Goal: Task Accomplishment & Management: Use online tool/utility

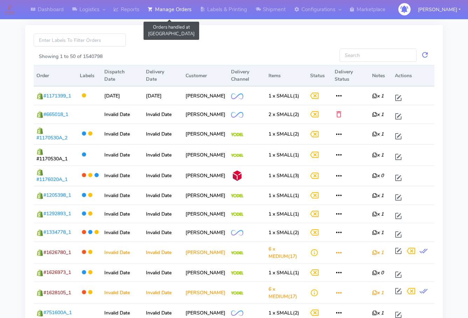
click at [166, 5] on link "Manage Orders" at bounding box center [169, 9] width 52 height 19
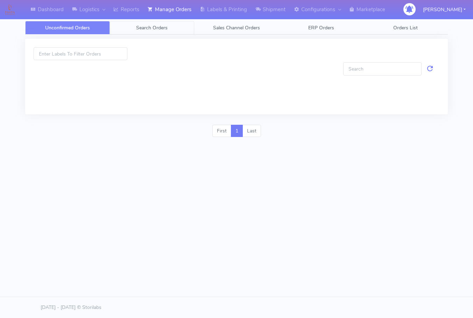
click at [154, 26] on span "Search Orders" at bounding box center [151, 27] width 31 height 7
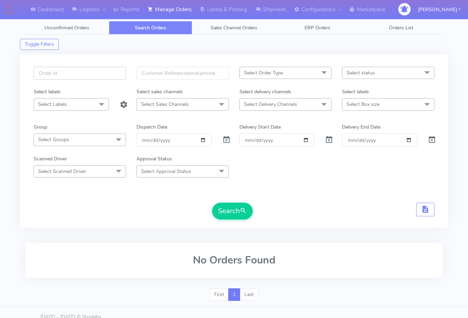
click at [88, 74] on input "text" at bounding box center [80, 73] width 92 height 13
paste input "1627210"
type input "1627210"
click at [238, 213] on button "Search" at bounding box center [232, 211] width 41 height 17
click at [82, 72] on input "1627210" at bounding box center [80, 73] width 92 height 13
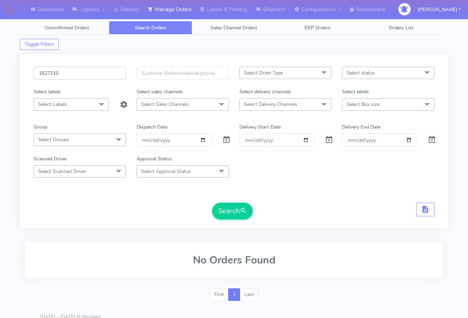
click at [212, 203] on button "Search" at bounding box center [232, 211] width 41 height 17
click at [226, 138] on span at bounding box center [226, 141] width 8 height 7
click at [233, 209] on button "Search" at bounding box center [232, 211] width 41 height 17
